Goal: Task Accomplishment & Management: Manage account settings

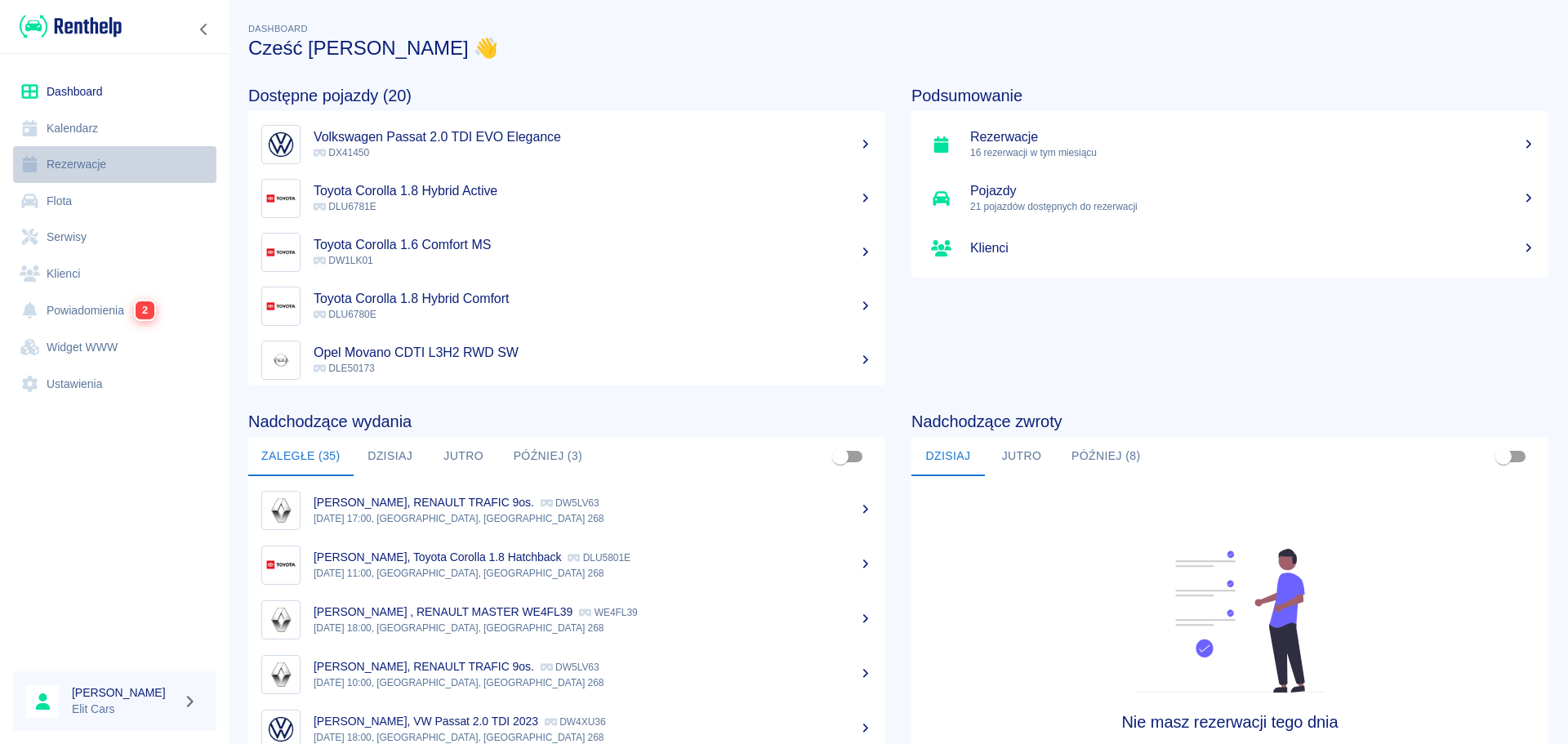
click at [70, 159] on link "Rezerwacje" at bounding box center [114, 164] width 203 height 37
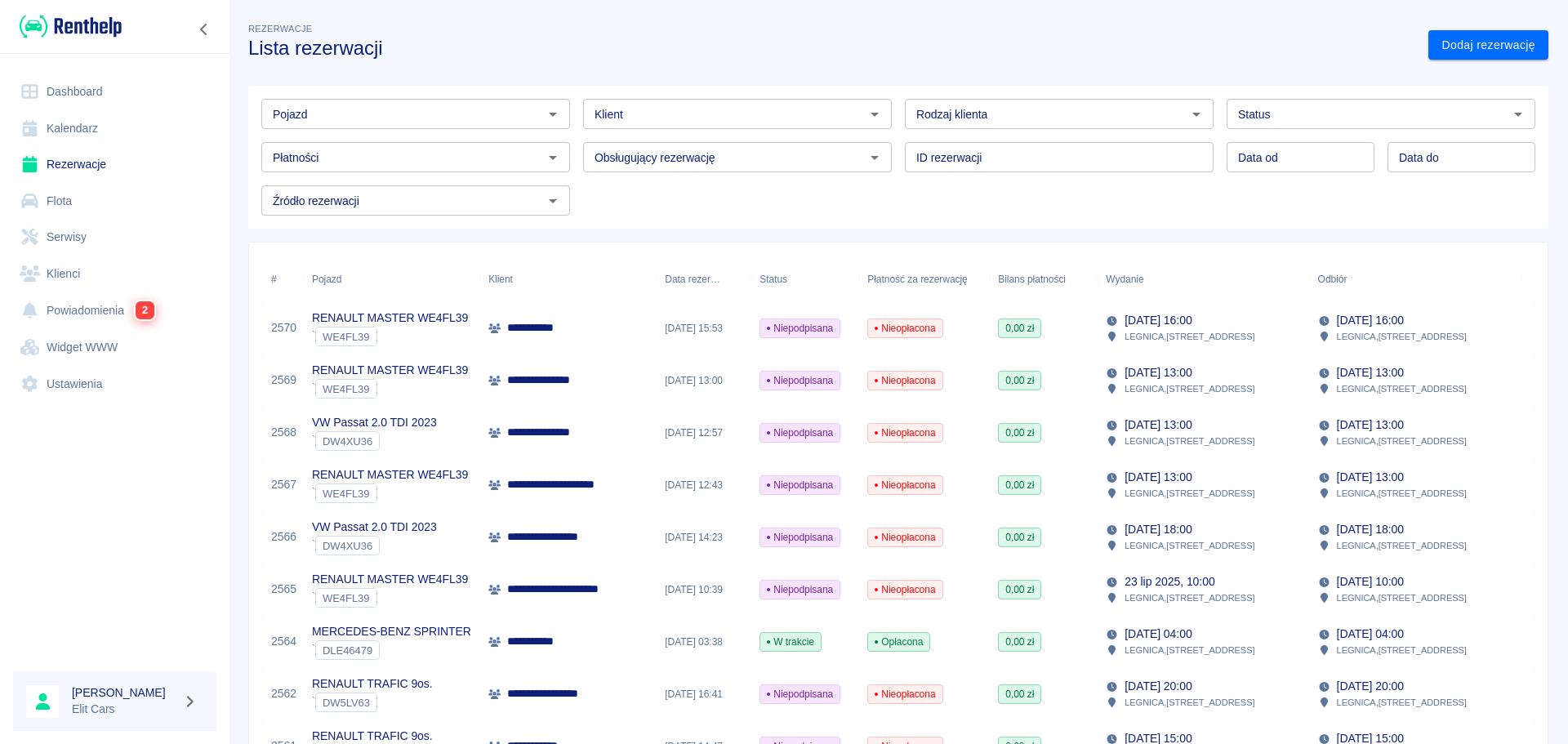
click at [1266, 216] on div "Pojazd Pojazd Klient Klient Rodzaj klienta Rodzaj klienta Status Status Płatnoś…" at bounding box center [898, 157] width 1300 height 143
type input "DD.MM.YYYY"
click at [1338, 147] on input "DD.MM.YYYY" at bounding box center [1301, 157] width 147 height 30
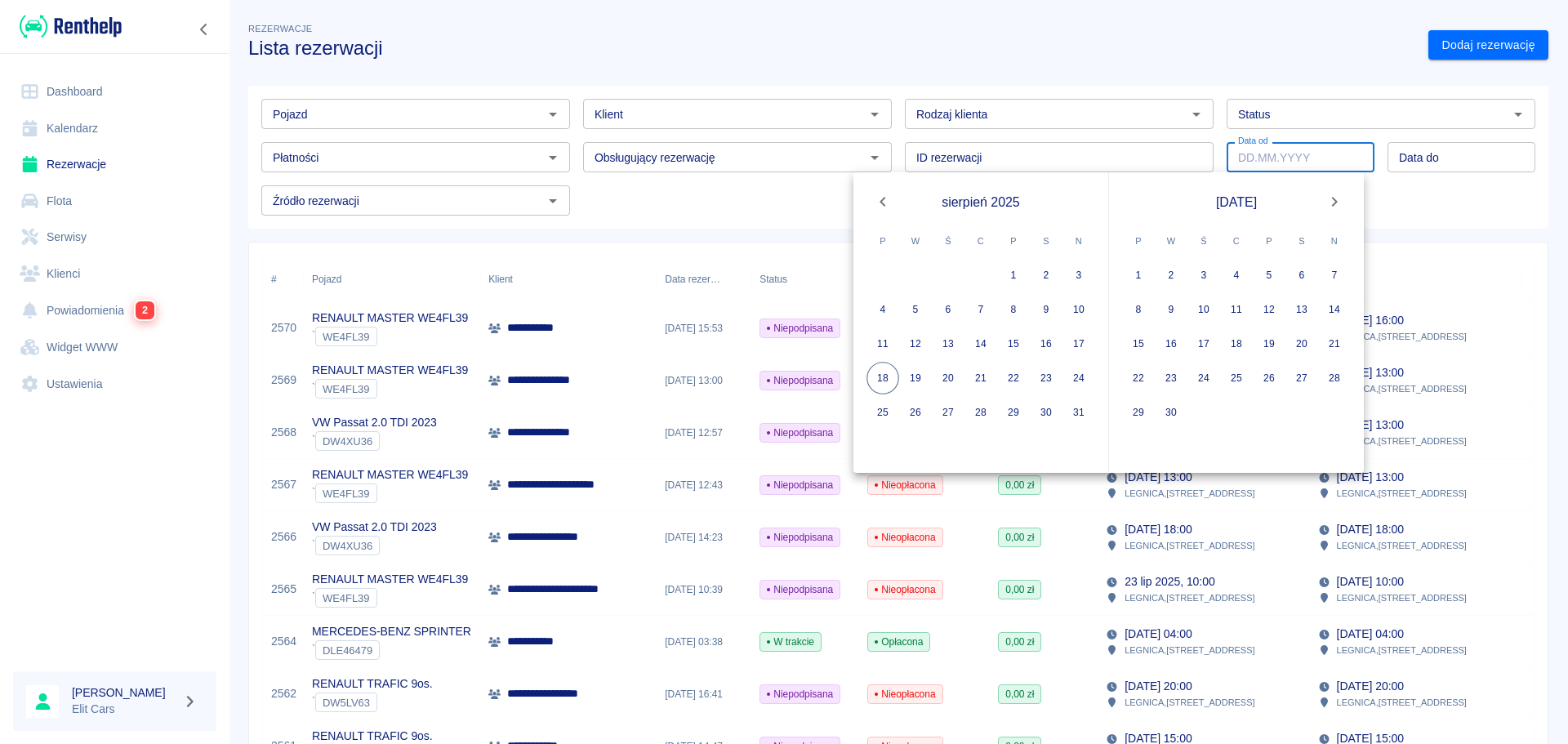
click at [729, 224] on div "Pojazd Pojazd Klient Klient Rodzaj klienta Rodzaj klienta Status Status Płatnoś…" at bounding box center [898, 157] width 1300 height 143
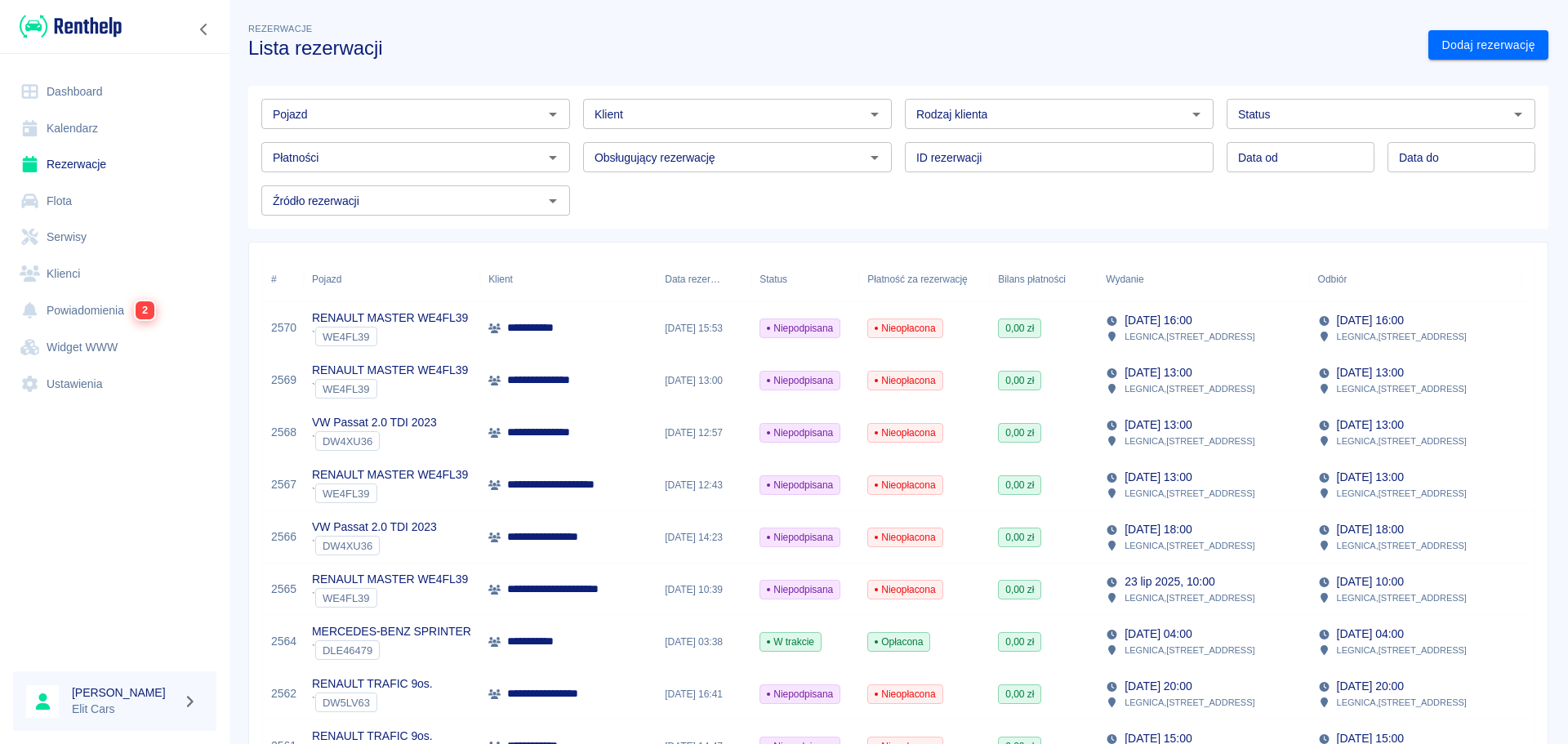
drag, startPoint x: 646, startPoint y: 211, endPoint x: 663, endPoint y: 198, distance: 21.4
click at [663, 198] on div "Pojazd Pojazd Klient Klient Rodzaj klienta Rodzaj klienta Status Status Płatnoś…" at bounding box center [891, 150] width 1286 height 130
drag, startPoint x: 664, startPoint y: 198, endPoint x: 694, endPoint y: 197, distance: 30.0
click at [665, 197] on div "Pojazd Pojazd Klient Klient Rodzaj klienta Rodzaj klienta Status Status Płatnoś…" at bounding box center [891, 150] width 1286 height 130
click at [637, 213] on div "Pojazd Pojazd Klient Klient Rodzaj klienta Rodzaj klienta Status Status Płatnoś…" at bounding box center [891, 150] width 1286 height 130
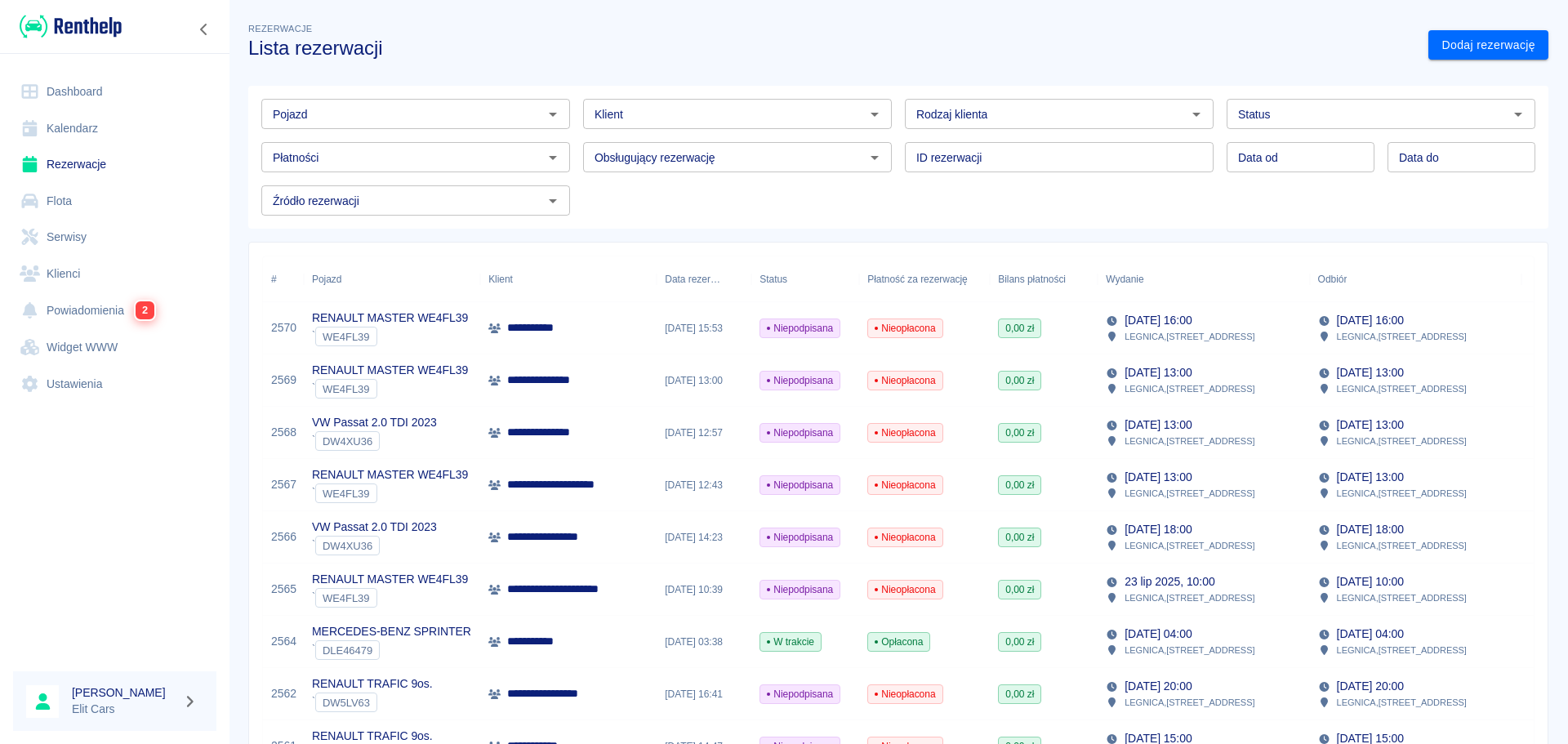
drag, startPoint x: 710, startPoint y: 209, endPoint x: 763, endPoint y: 194, distance: 55.1
click at [791, 189] on div "Pojazd Pojazd Klient Klient Rodzaj klienta Rodzaj klienta Status Status Płatnoś…" at bounding box center [891, 150] width 1286 height 130
click at [746, 208] on div "Pojazd Pojazd Klient Klient Rodzaj klienta Rodzaj klienta Status Status Płatnoś…" at bounding box center [891, 150] width 1286 height 130
click at [747, 214] on div "Pojazd Pojazd Klient Klient Rodzaj klienta Rodzaj klienta Status Status Płatnoś…" at bounding box center [891, 150] width 1286 height 130
